Goal: Check status: Check status

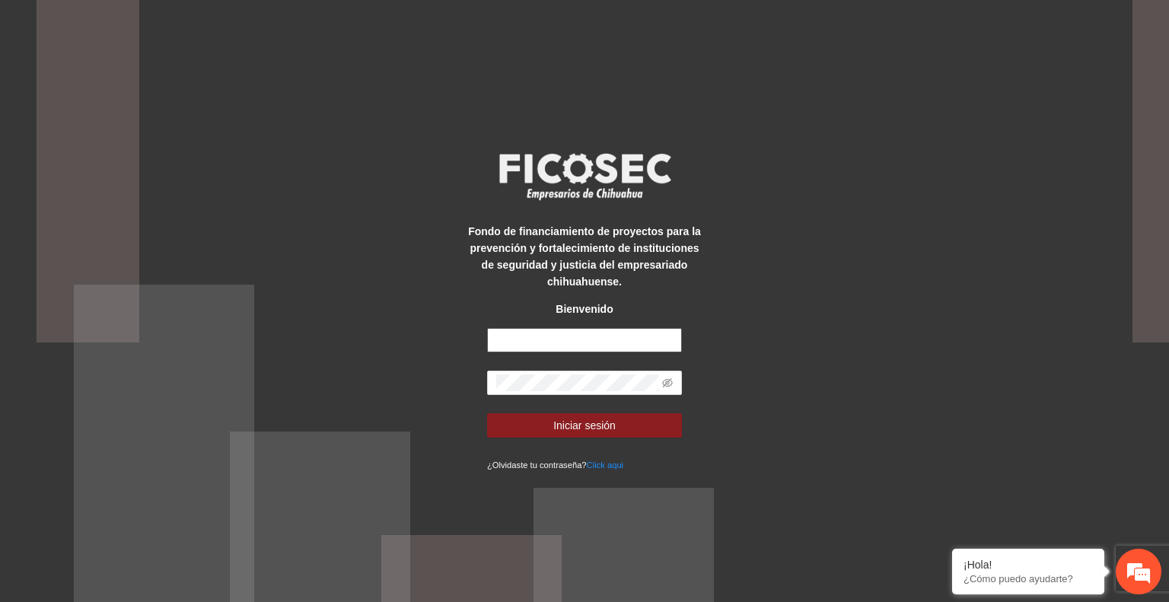
type input "**********"
click at [633, 425] on button "Iniciar sesión" at bounding box center [584, 425] width 195 height 24
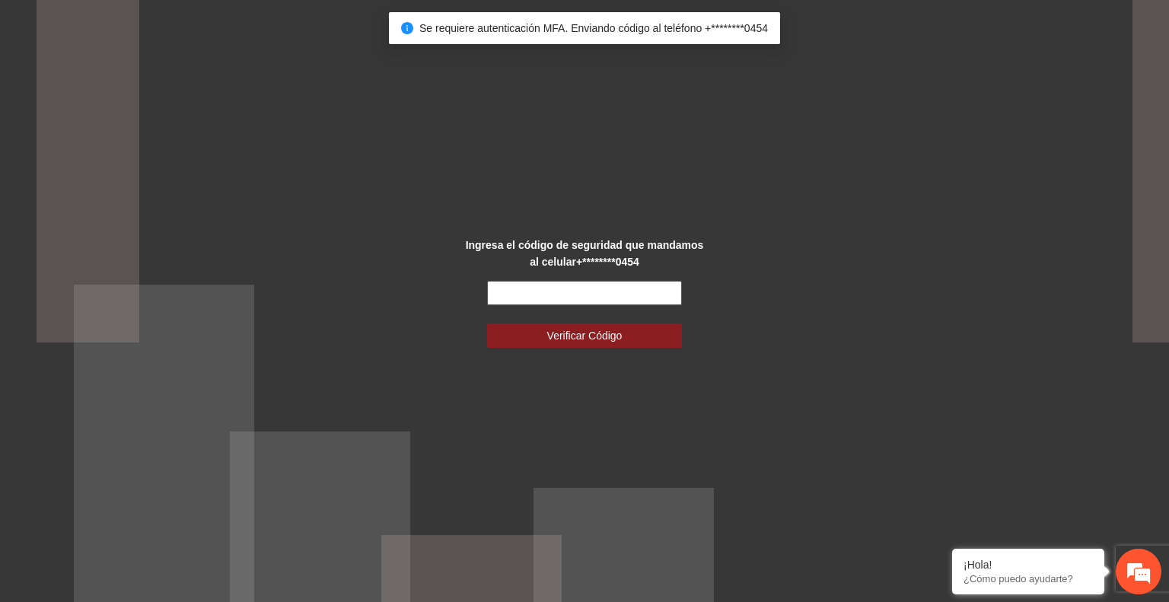
click at [542, 291] on input "text" at bounding box center [584, 293] width 195 height 24
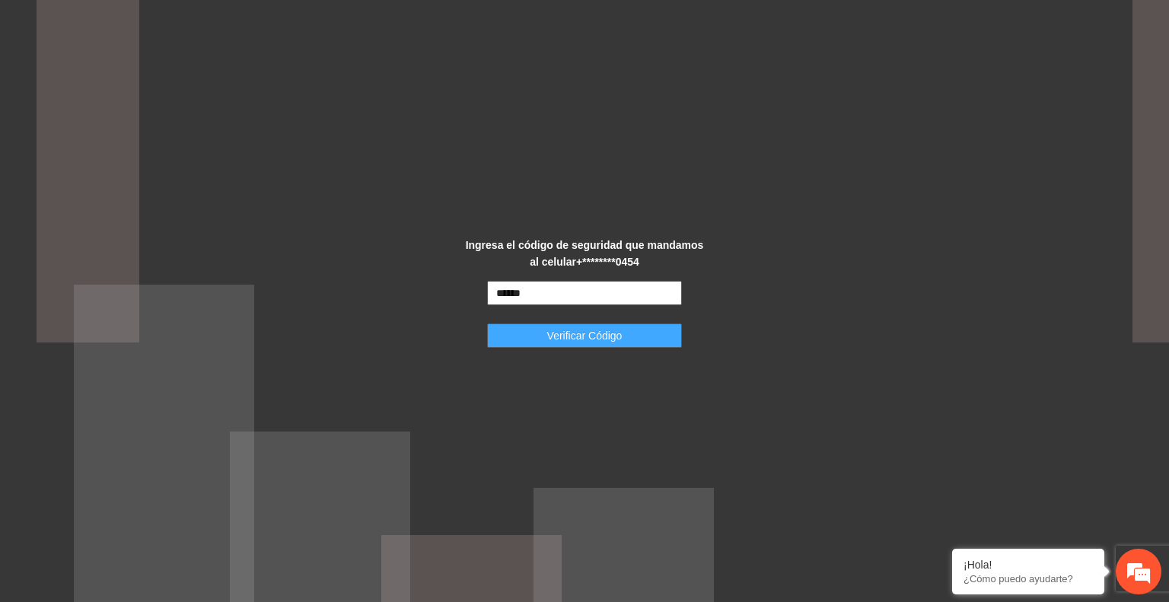
type input "******"
click at [560, 337] on span "Verificar Código" at bounding box center [584, 335] width 75 height 17
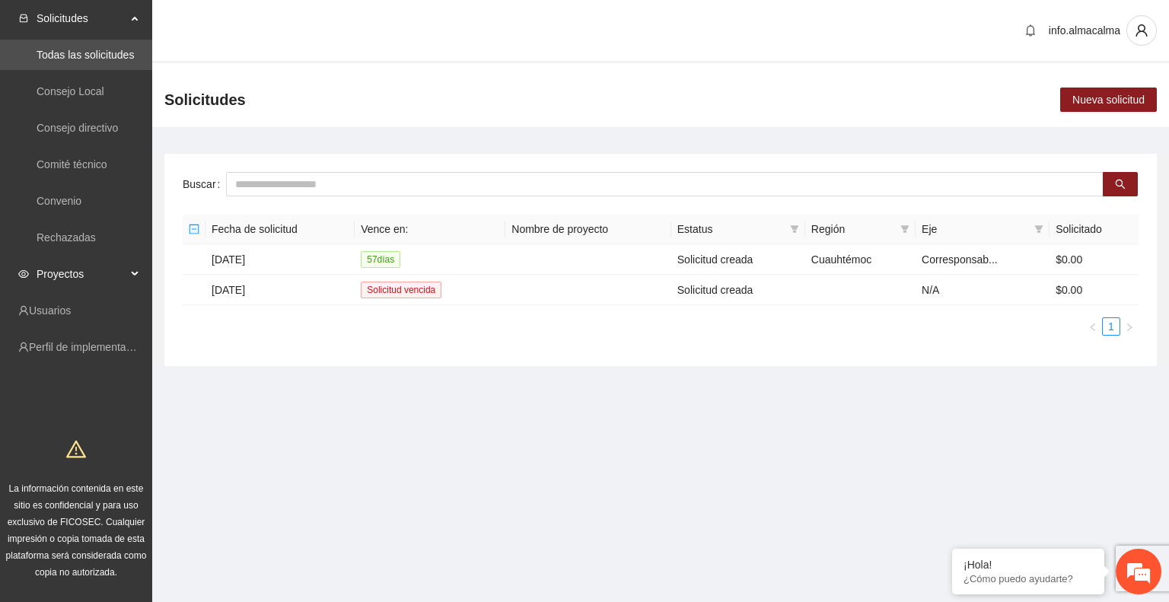
click at [94, 271] on span "Proyectos" at bounding box center [82, 274] width 90 height 30
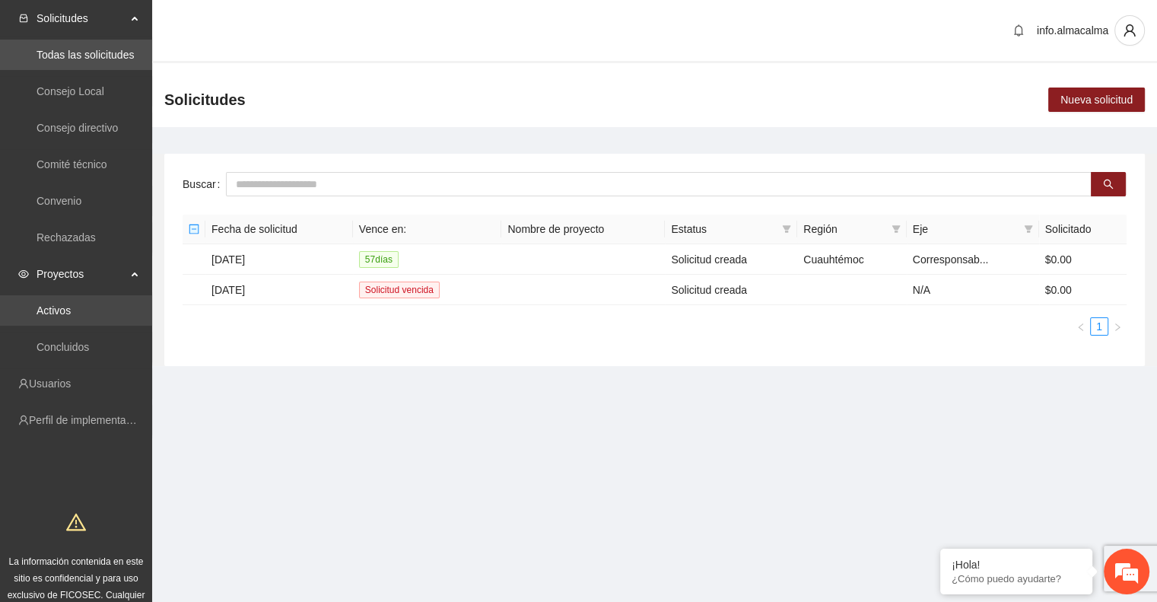
click at [64, 305] on link "Activos" at bounding box center [54, 310] width 34 height 12
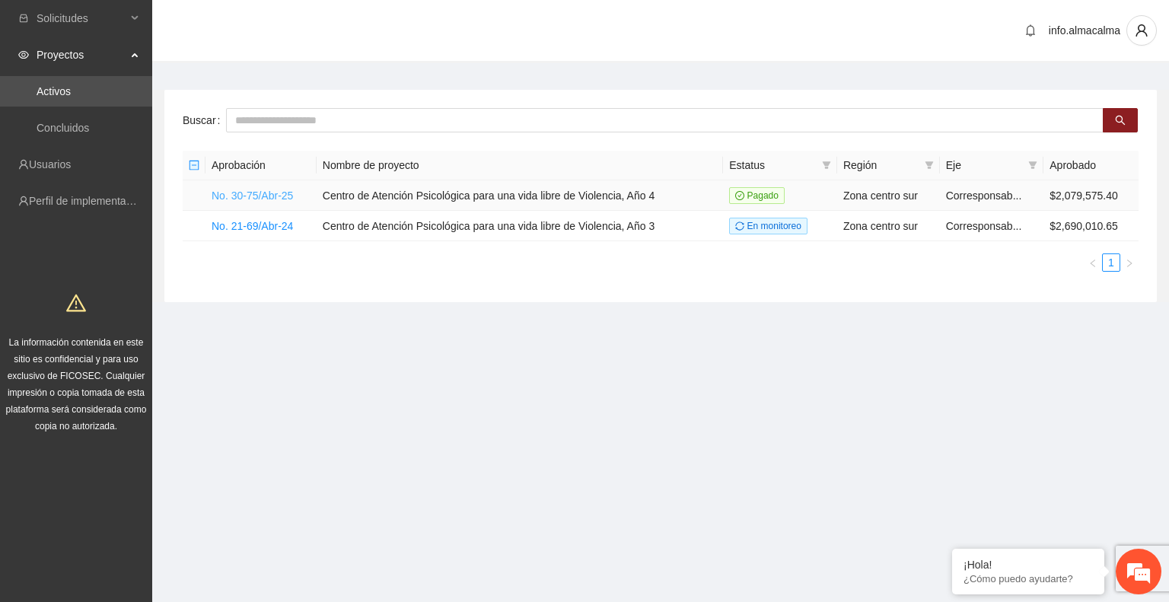
click at [250, 190] on link "No. 30-75/Abr-25" at bounding box center [252, 195] width 81 height 12
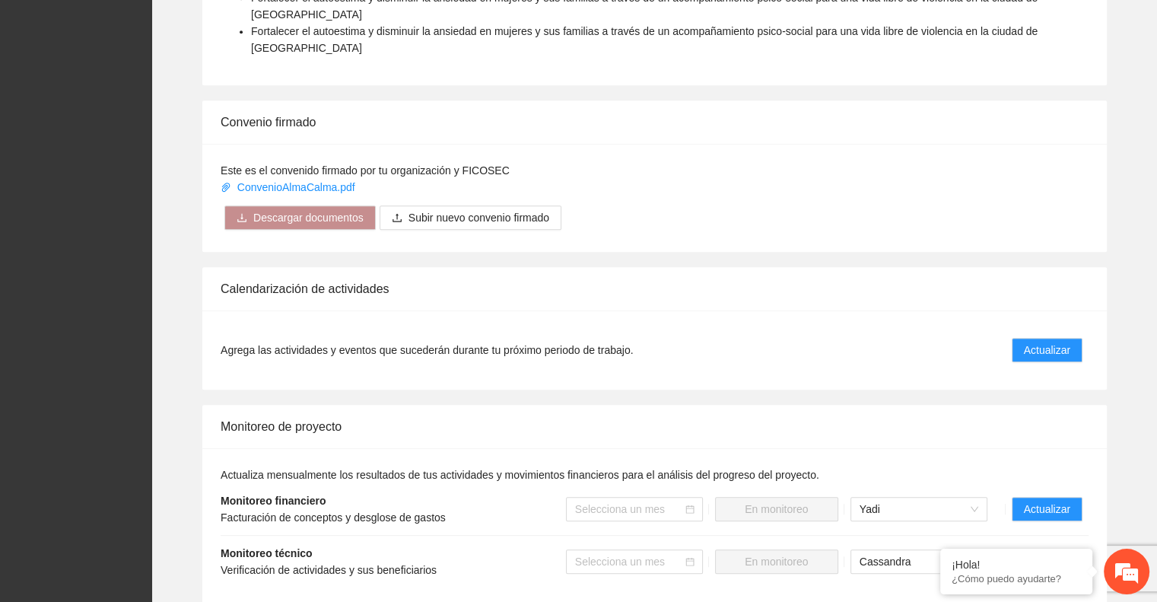
scroll to position [848, 0]
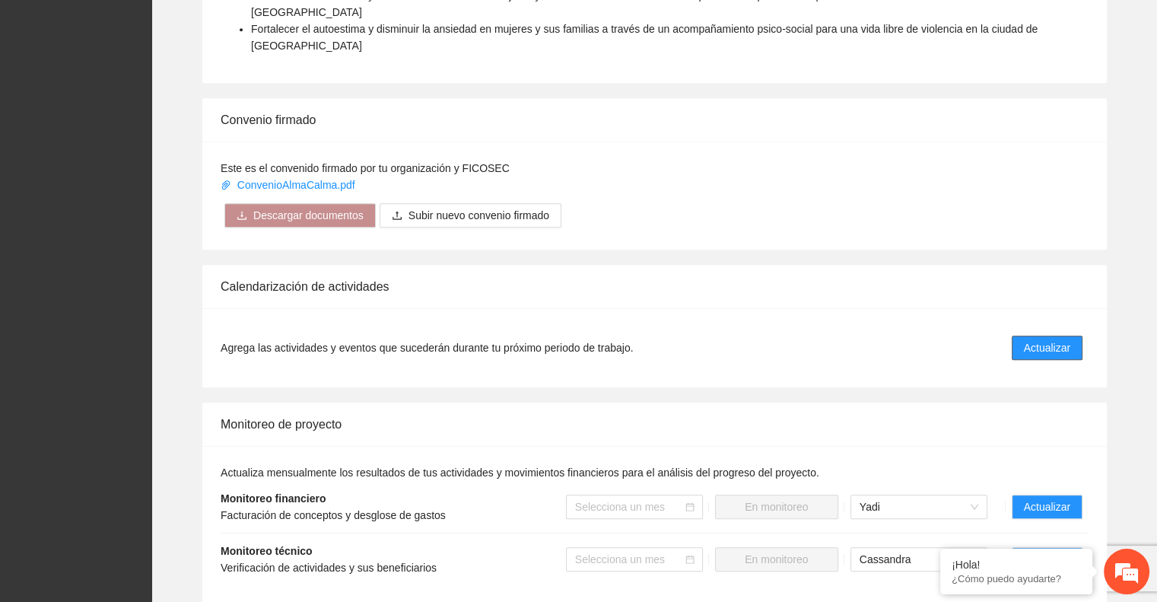
click at [1047, 339] on span "Actualizar" at bounding box center [1047, 347] width 46 height 17
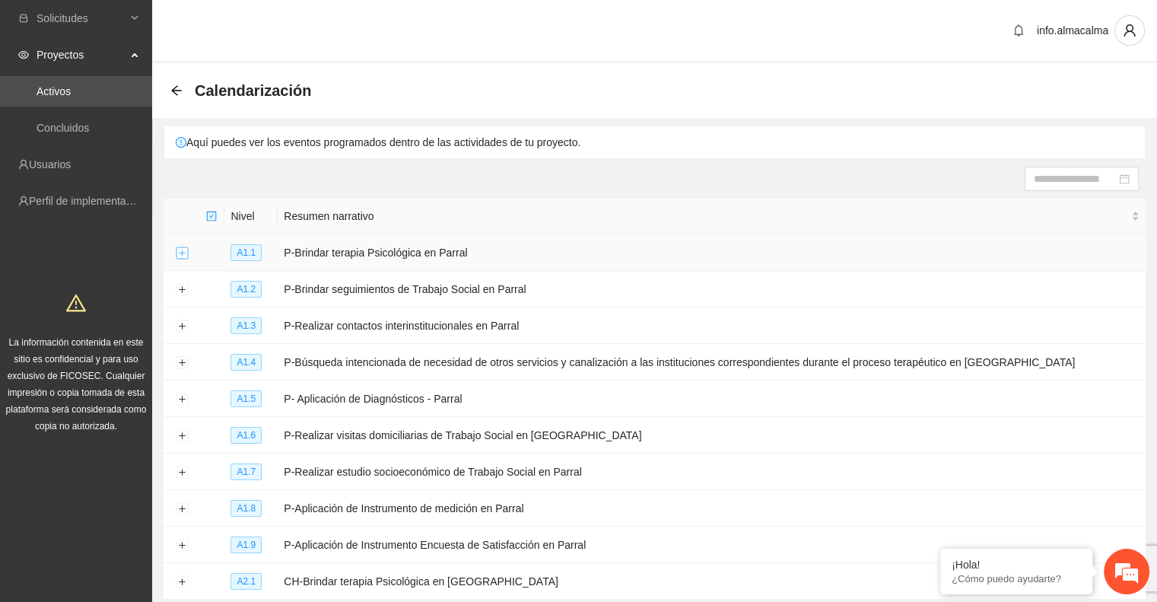
click at [183, 255] on button "Expand row" at bounding box center [182, 253] width 12 height 12
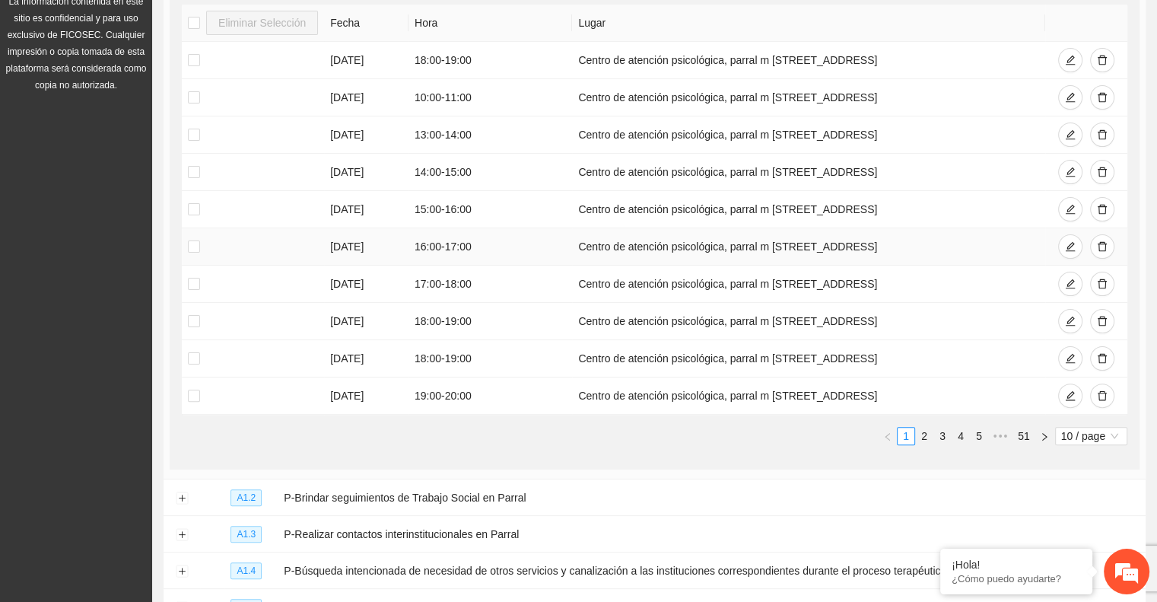
scroll to position [347, 0]
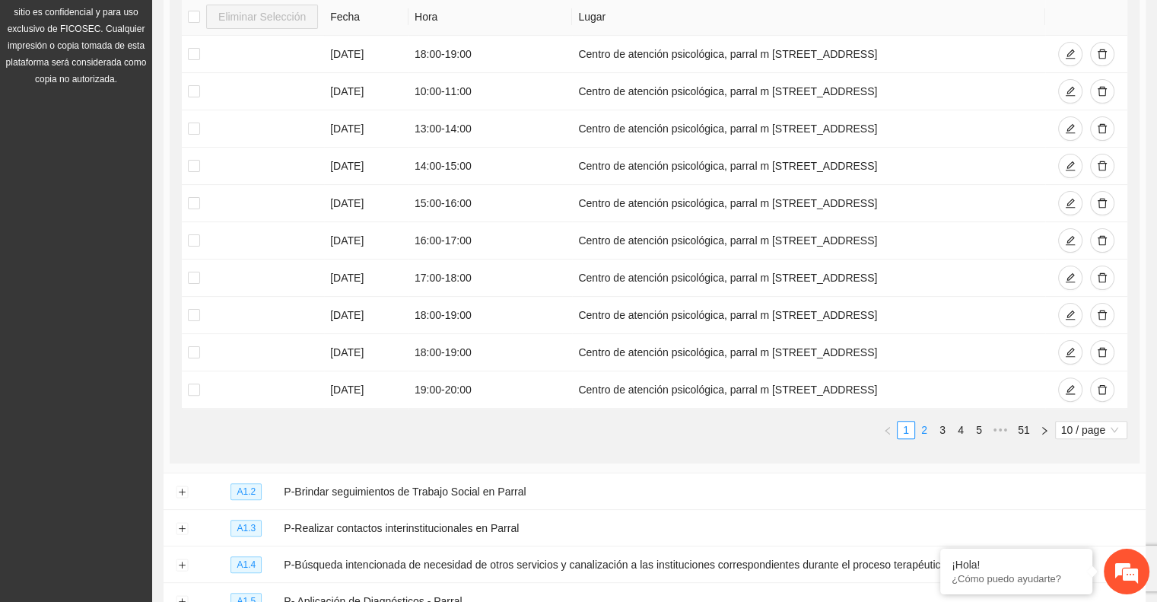
click at [923, 426] on link "2" at bounding box center [924, 429] width 17 height 17
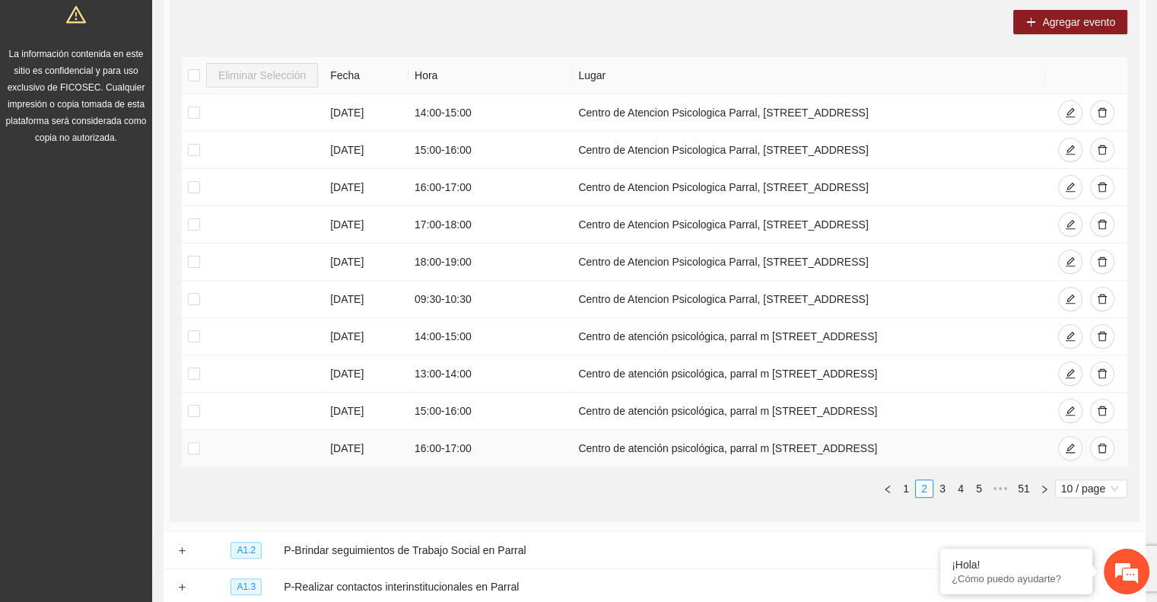
scroll to position [291, 0]
click at [945, 487] on link "3" at bounding box center [942, 486] width 17 height 17
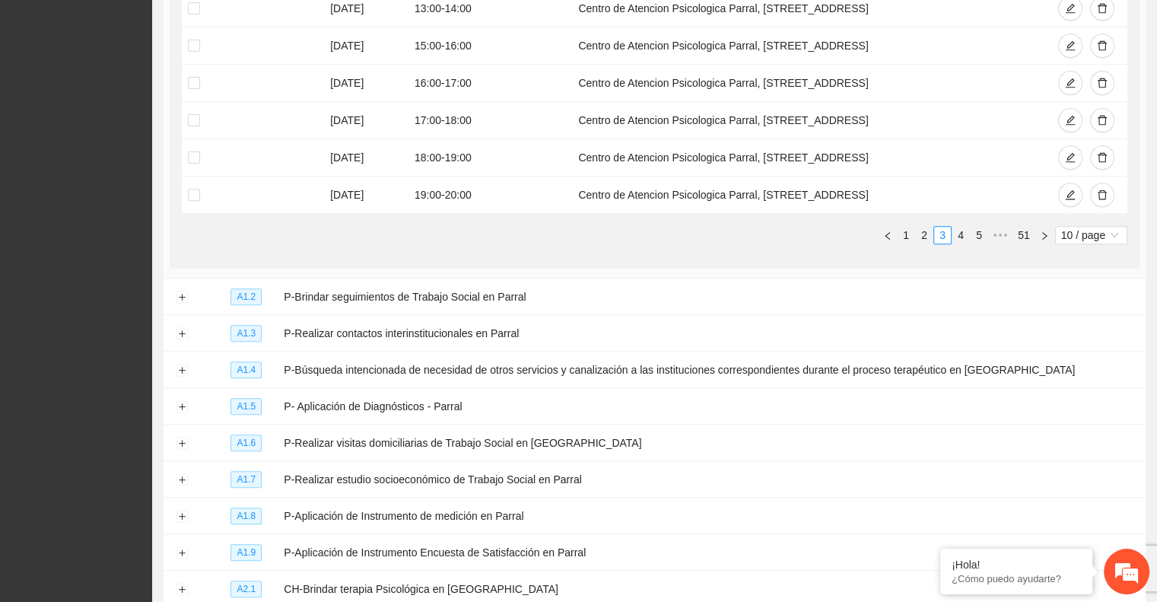
scroll to position [541, 0]
click at [186, 297] on button "Expand row" at bounding box center [182, 298] width 12 height 12
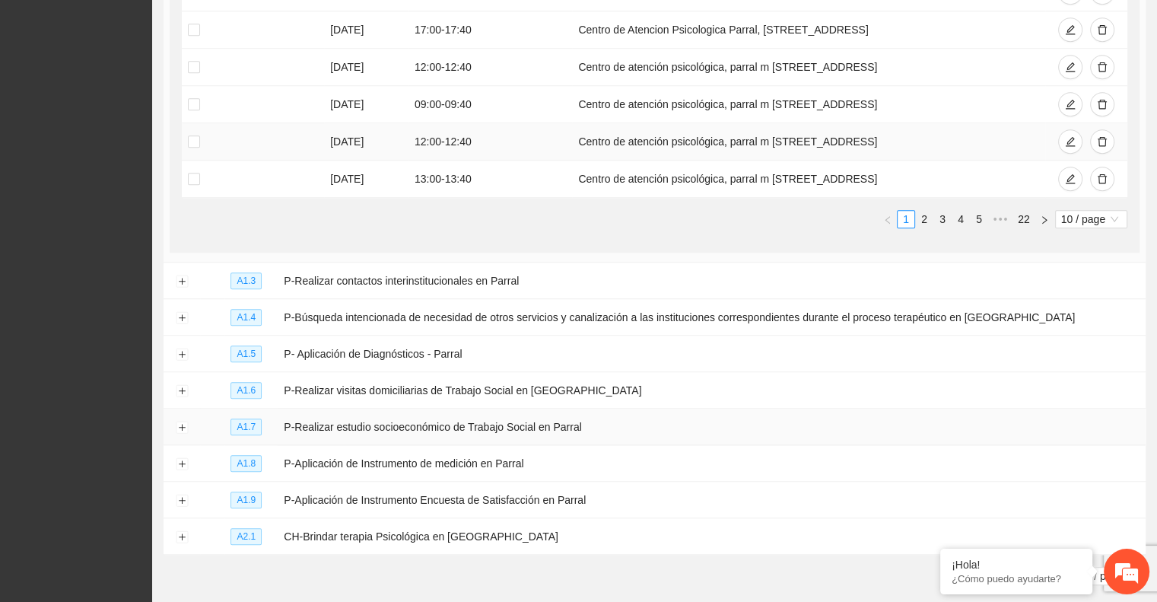
scroll to position [1144, 0]
click at [180, 350] on button "Expand row" at bounding box center [182, 354] width 12 height 12
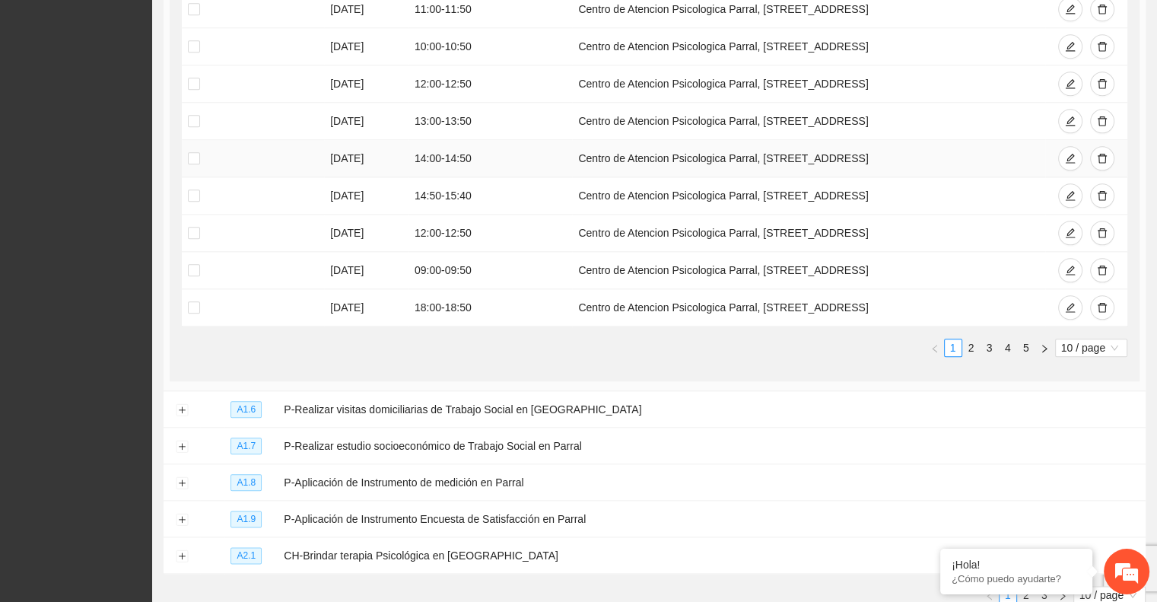
scroll to position [1761, 0]
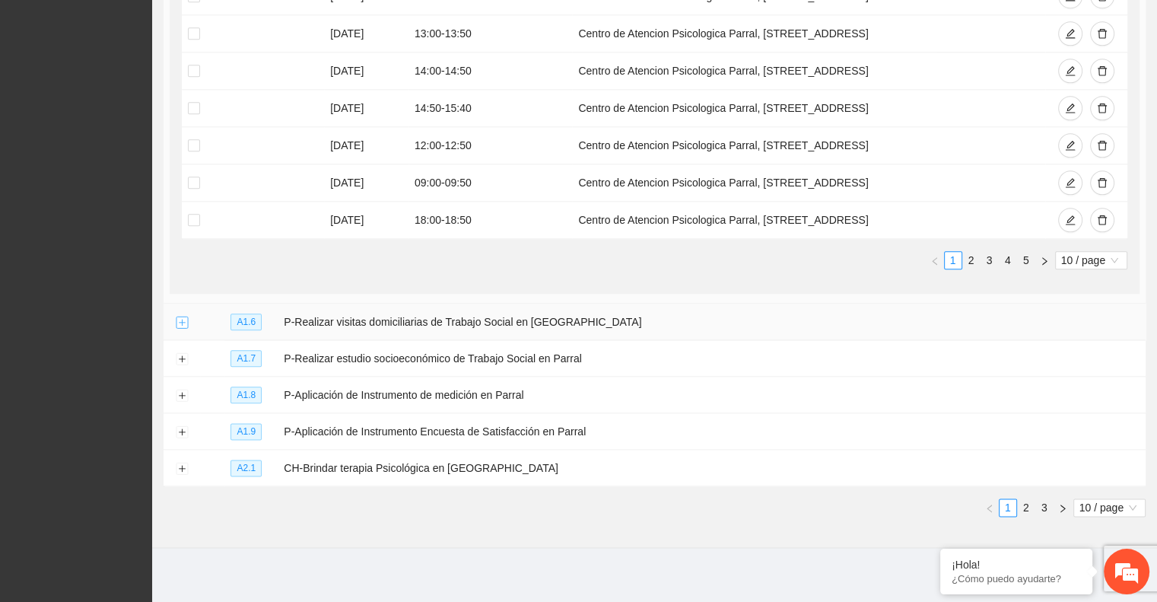
click at [186, 319] on button "Expand row" at bounding box center [182, 323] width 12 height 12
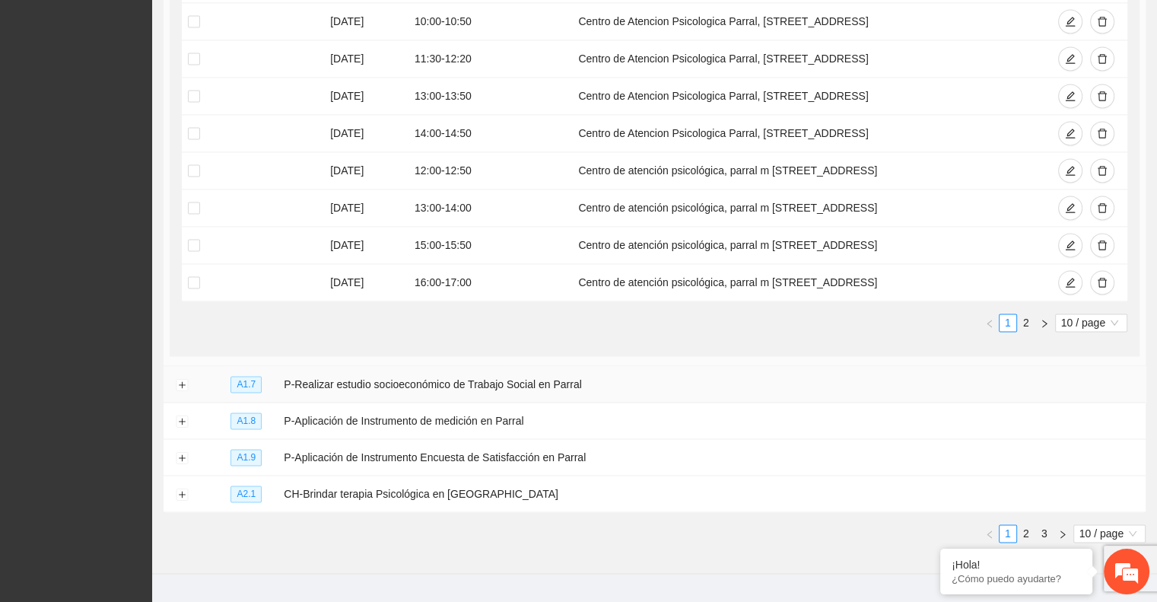
scroll to position [2289, 0]
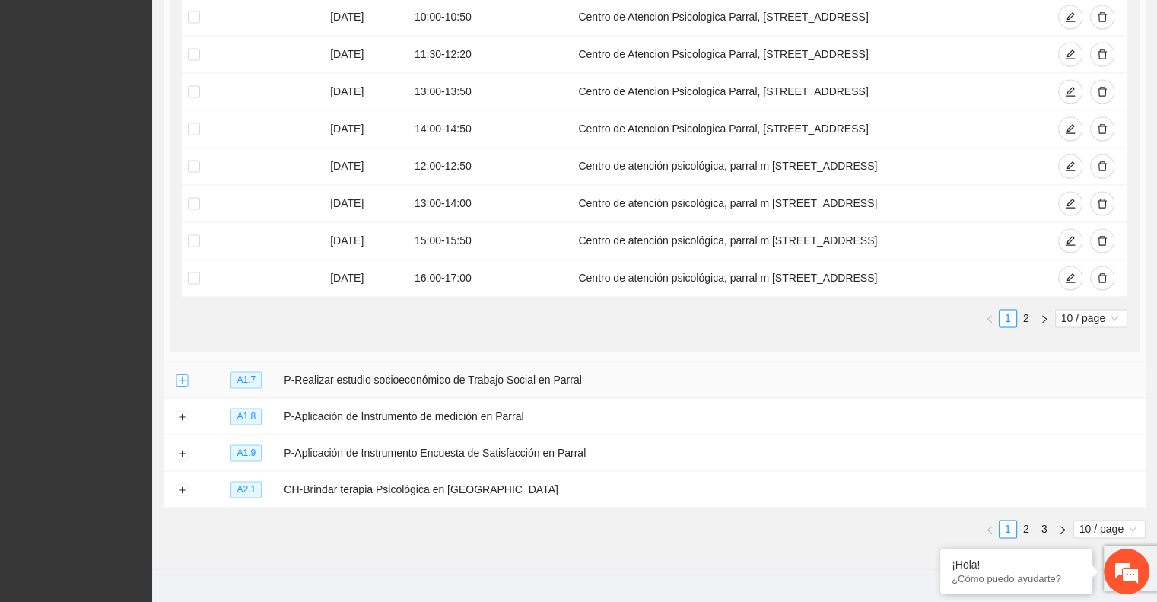
click at [179, 375] on button "Expand row" at bounding box center [182, 380] width 12 height 12
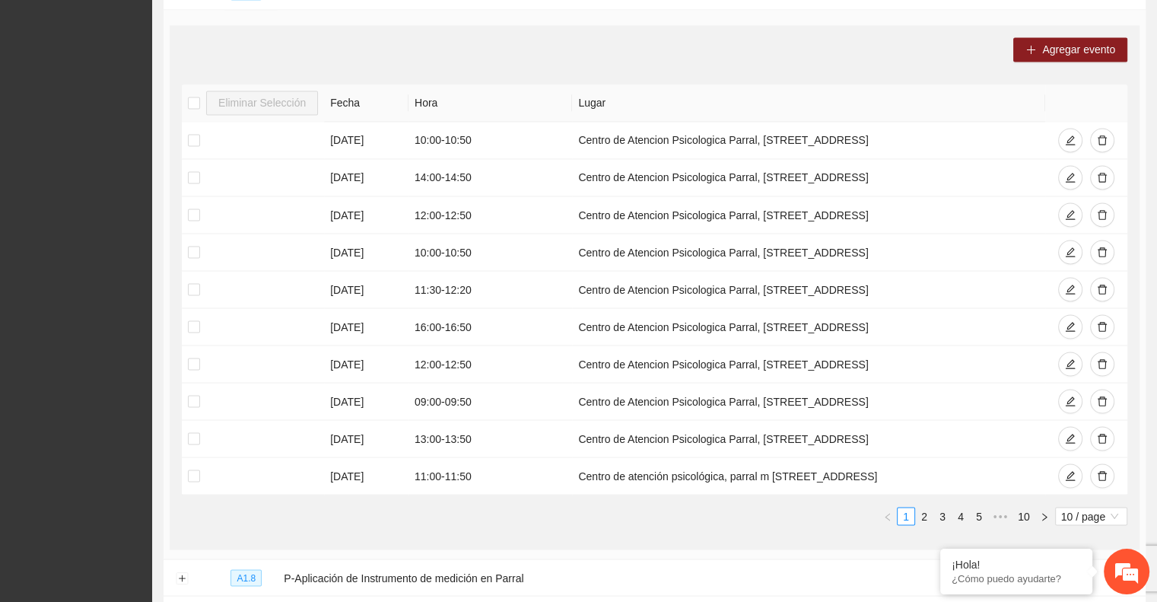
scroll to position [2681, 0]
